Goal: Use online tool/utility: Use online tool/utility

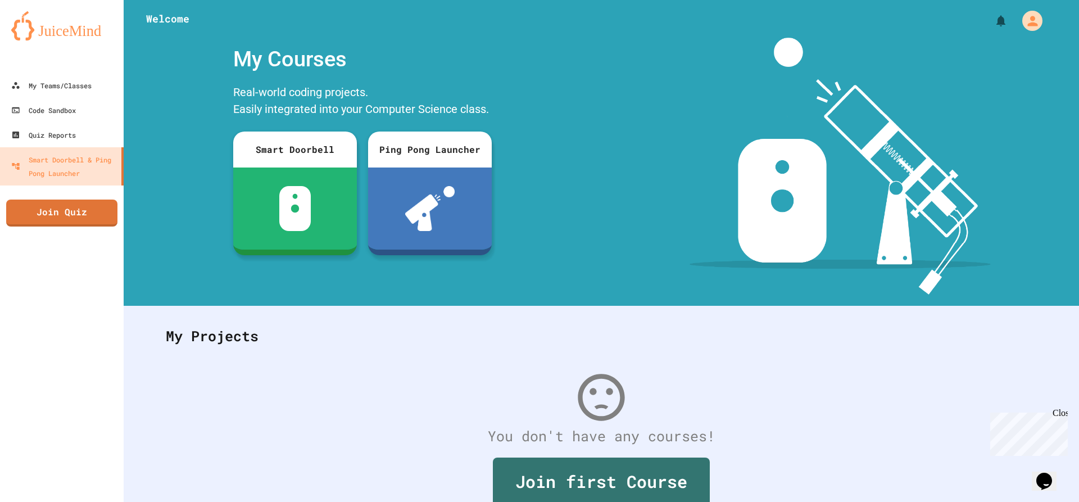
scroll to position [62, 0]
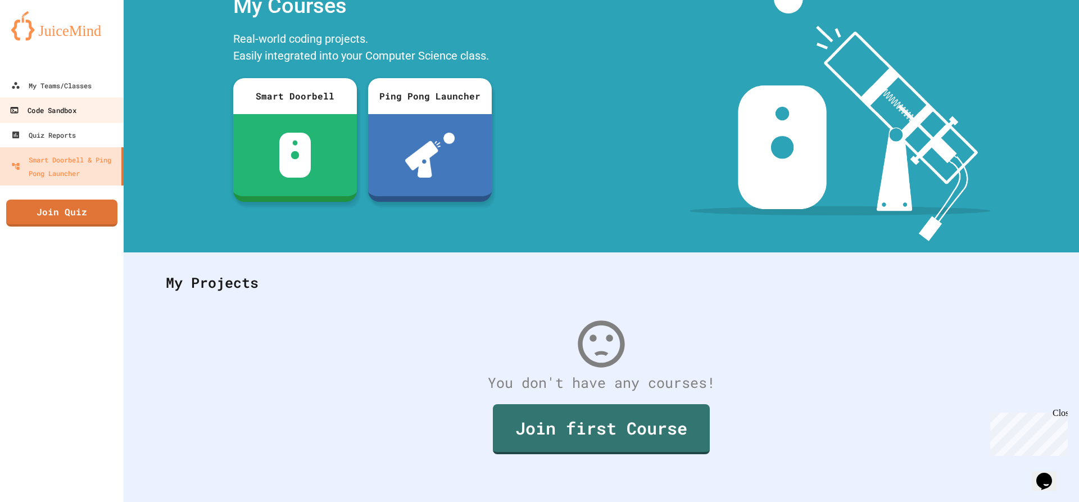
click at [116, 110] on link "Code Sandbox" at bounding box center [62, 109] width 128 height 25
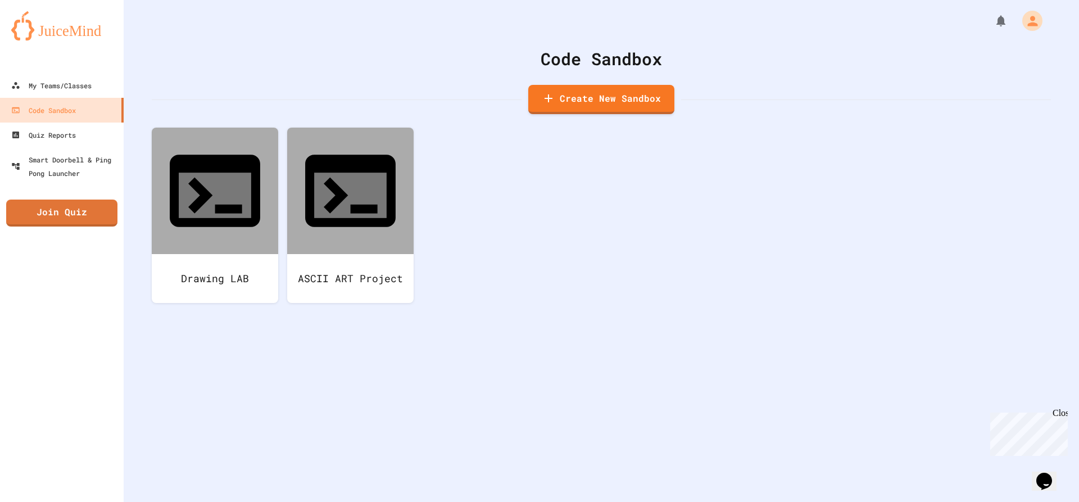
click at [575, 118] on div "Code Sandbox Create New Sandbox Drawing LAB ASCII ART Project" at bounding box center [601, 251] width 955 height 502
click at [583, 113] on link "Create New Sandbox" at bounding box center [601, 98] width 137 height 31
drag, startPoint x: 472, startPoint y: 138, endPoint x: 362, endPoint y: 142, distance: 109.7
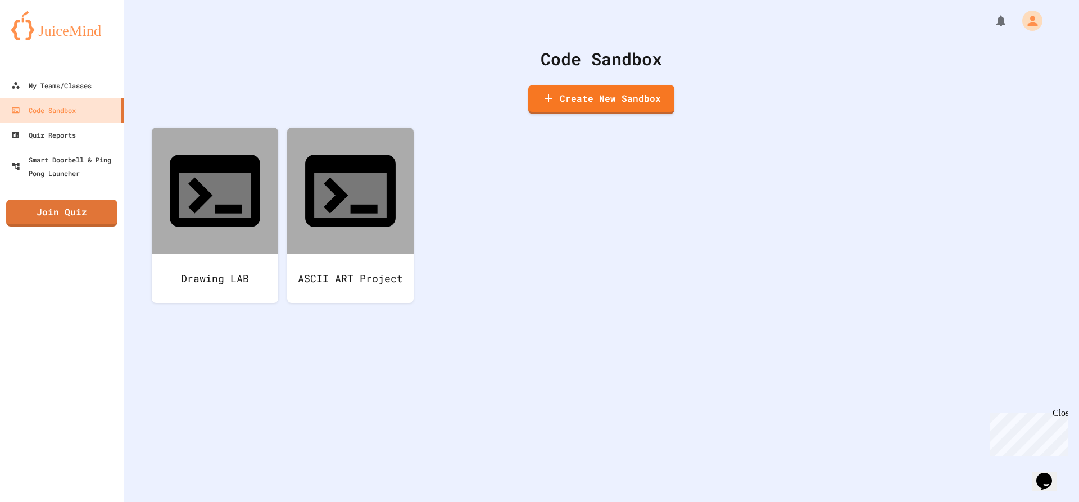
type input "*****"
